Goal: Find specific page/section: Find specific page/section

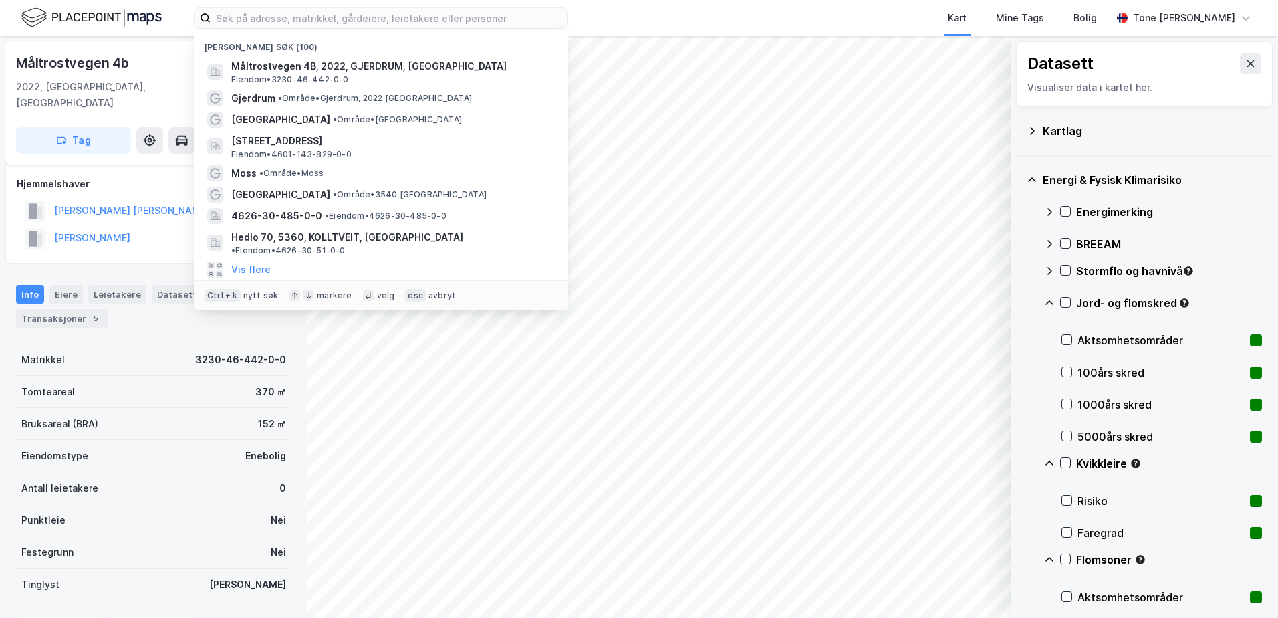
click at [422, 19] on input at bounding box center [389, 18] width 357 height 20
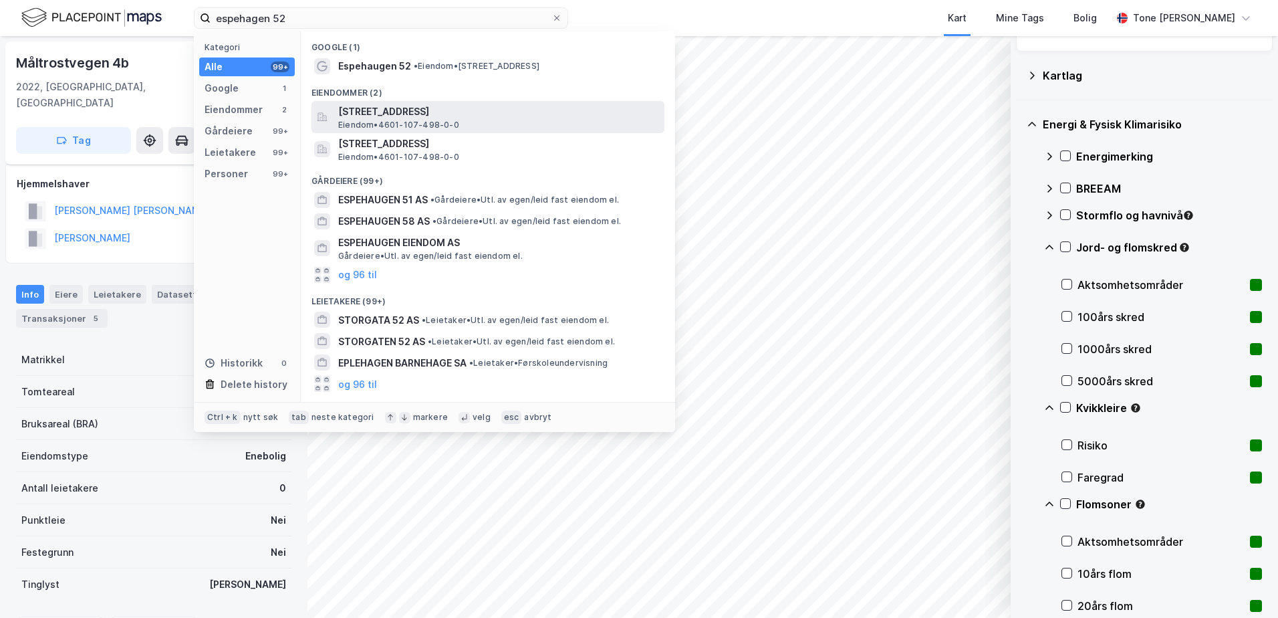
type input "espehagen 52"
click at [414, 113] on span "[STREET_ADDRESS]" at bounding box center [498, 112] width 321 height 16
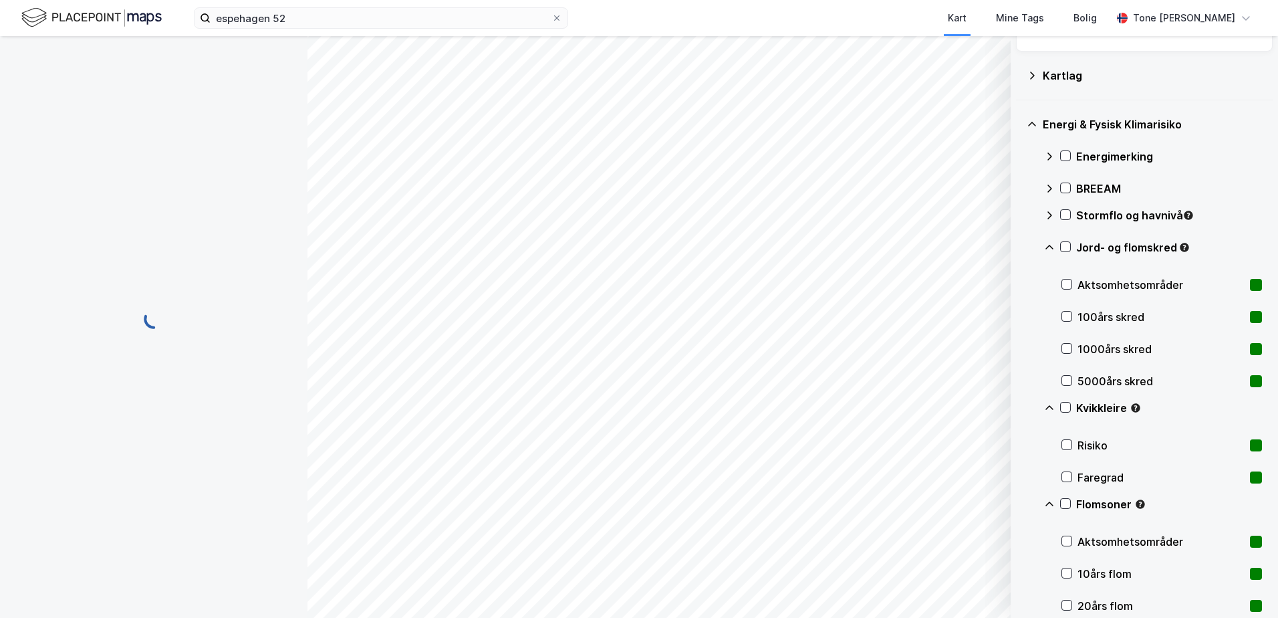
scroll to position [7, 0]
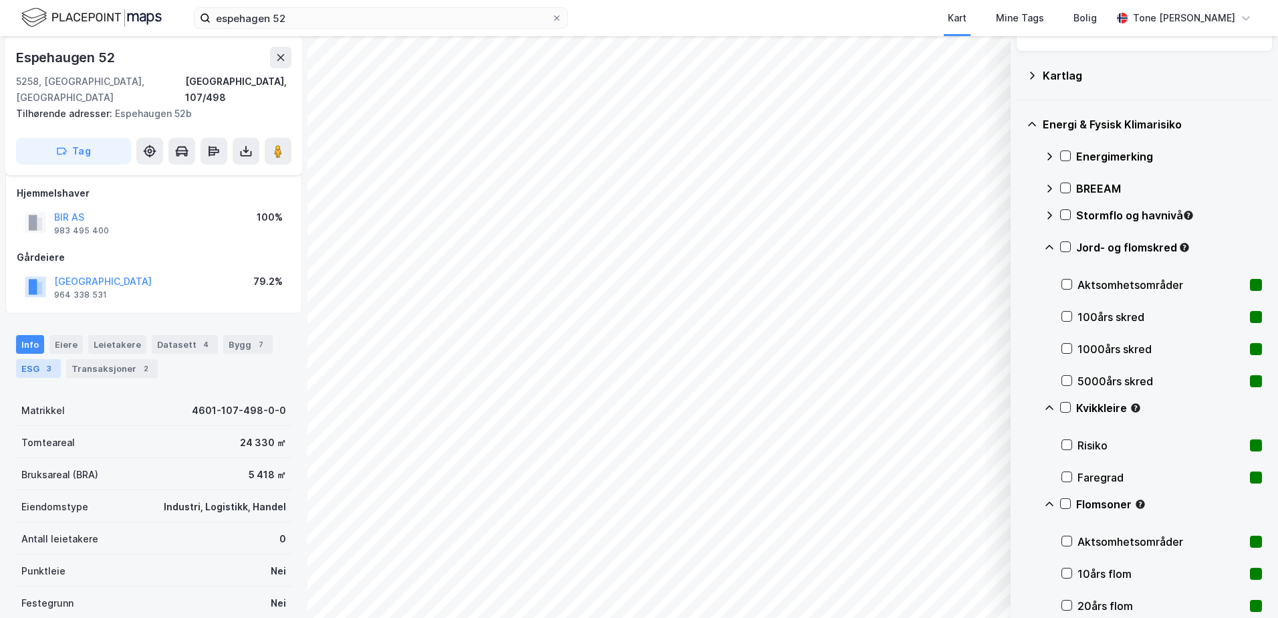
click at [23, 359] on div "ESG 3" at bounding box center [38, 368] width 45 height 19
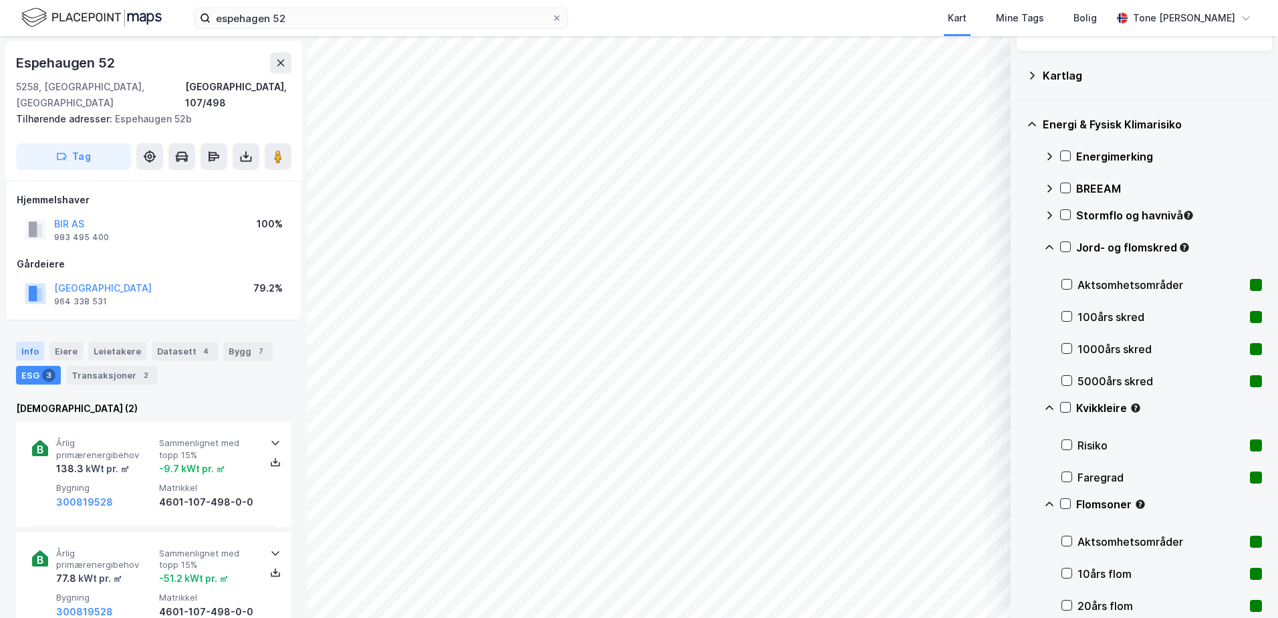
click at [26, 342] on div "Info" at bounding box center [30, 351] width 28 height 19
